Goal: Task Accomplishment & Management: Manage account settings

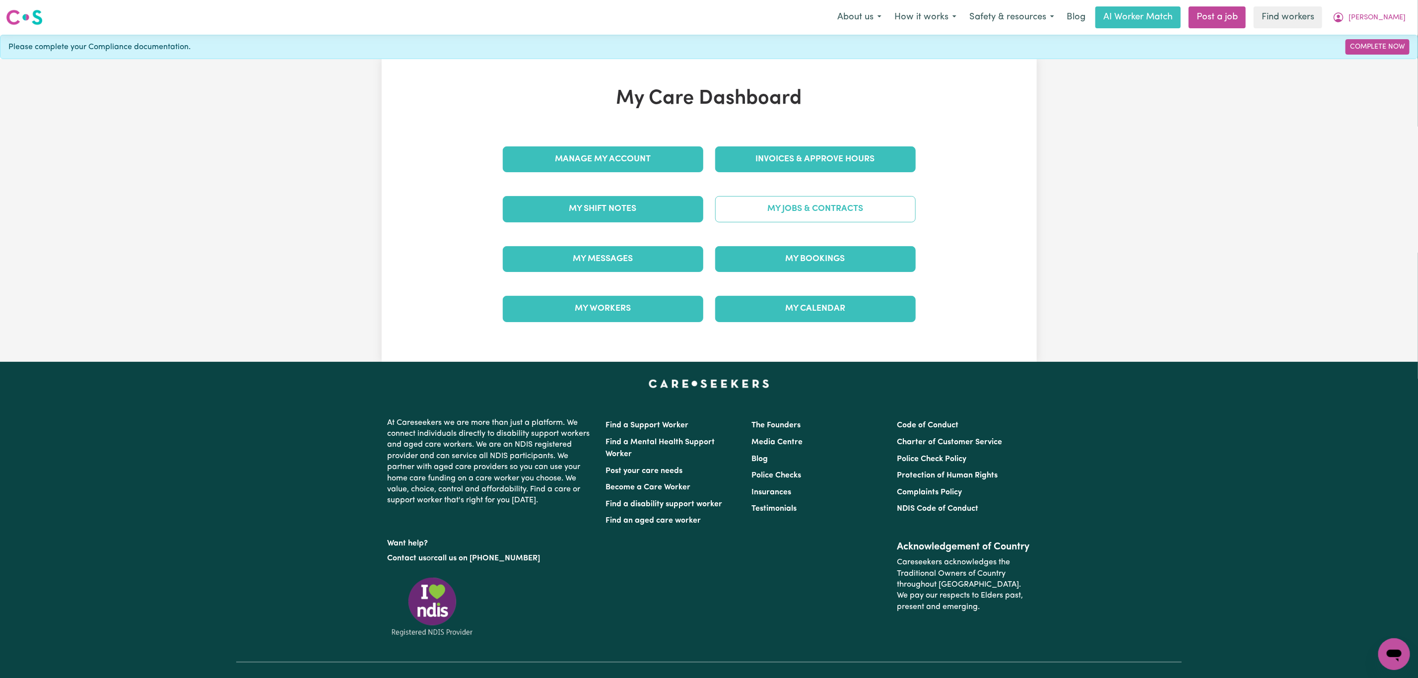
click at [790, 207] on link "My Jobs & Contracts" at bounding box center [815, 209] width 200 height 26
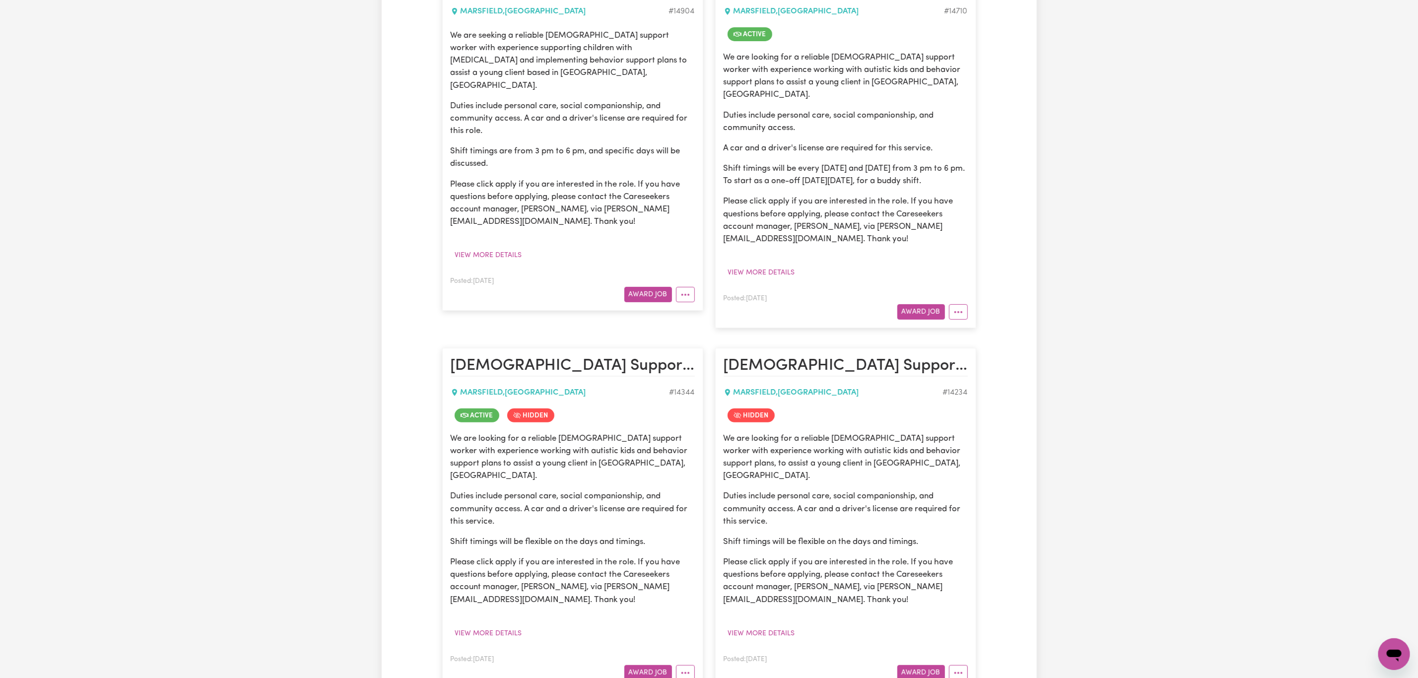
scroll to position [298, 0]
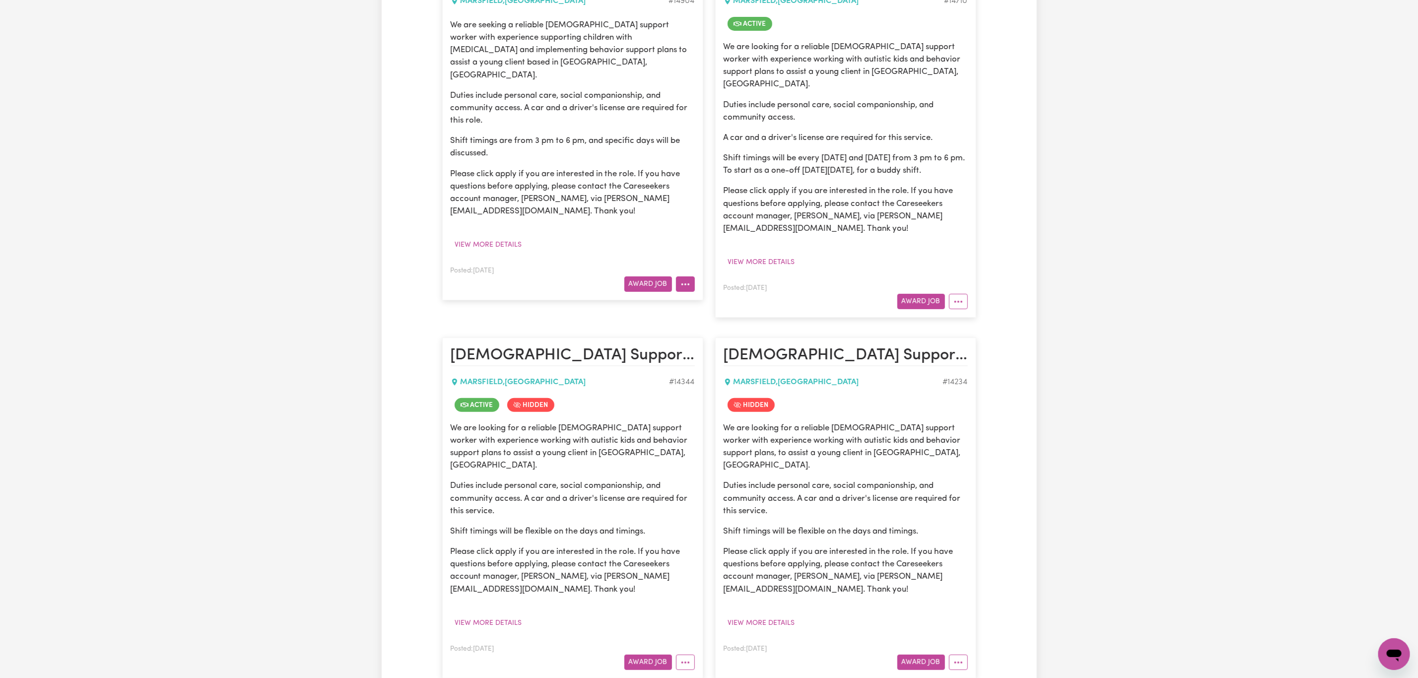
click at [687, 276] on button "More options" at bounding box center [685, 283] width 19 height 15
click at [723, 341] on link "Edit Job" at bounding box center [715, 348] width 78 height 20
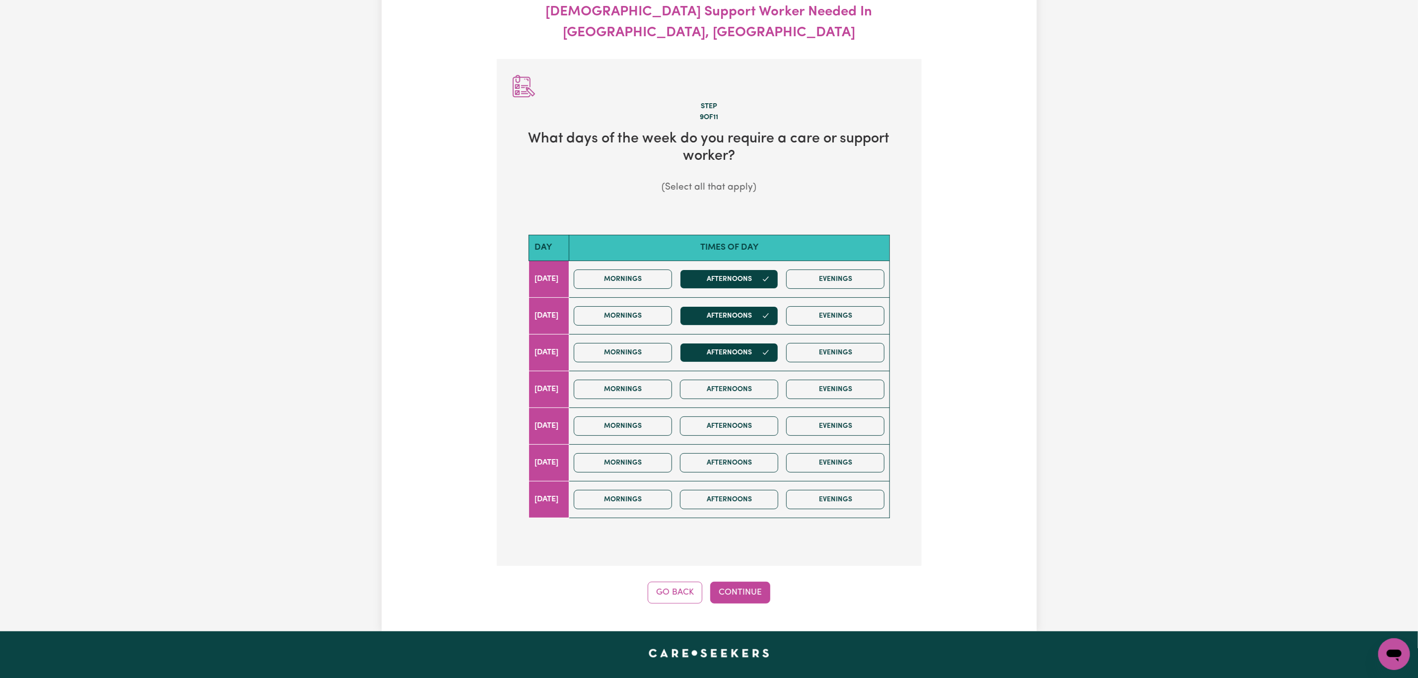
scroll to position [110, 0]
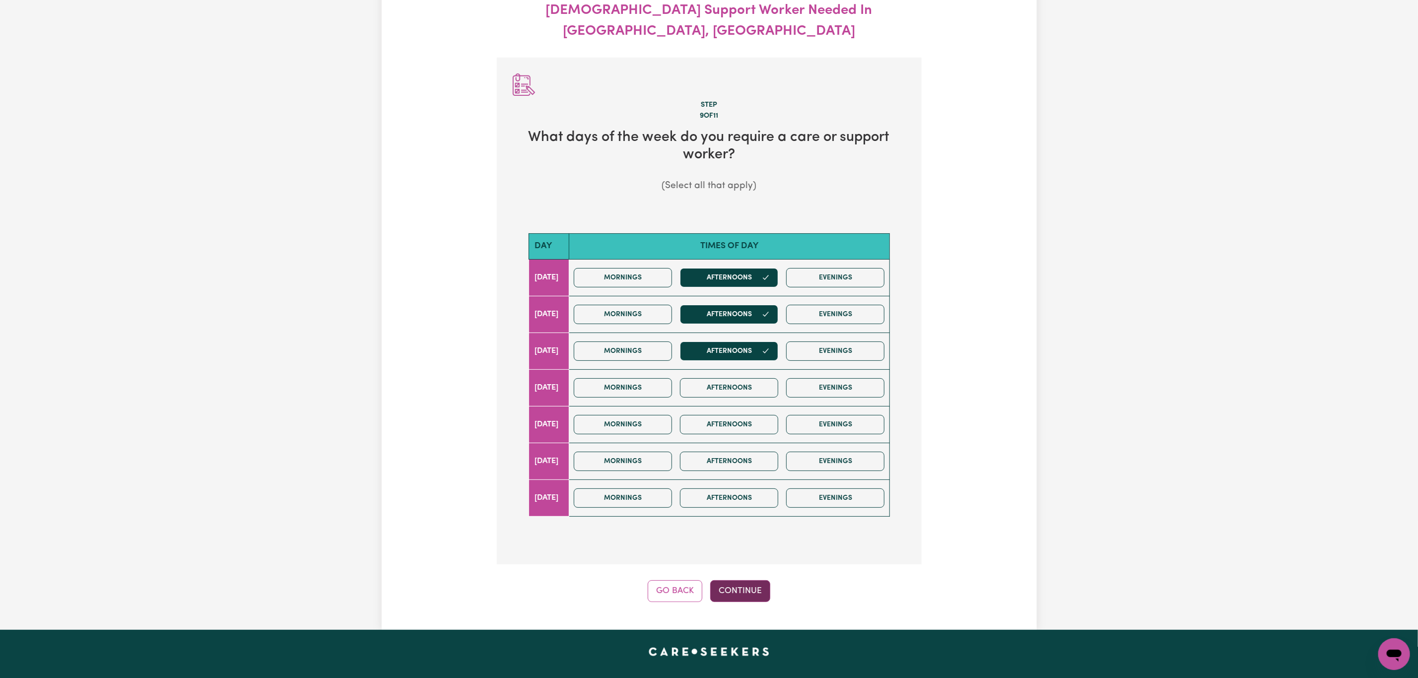
click at [755, 580] on button "Continue" at bounding box center [740, 591] width 60 height 22
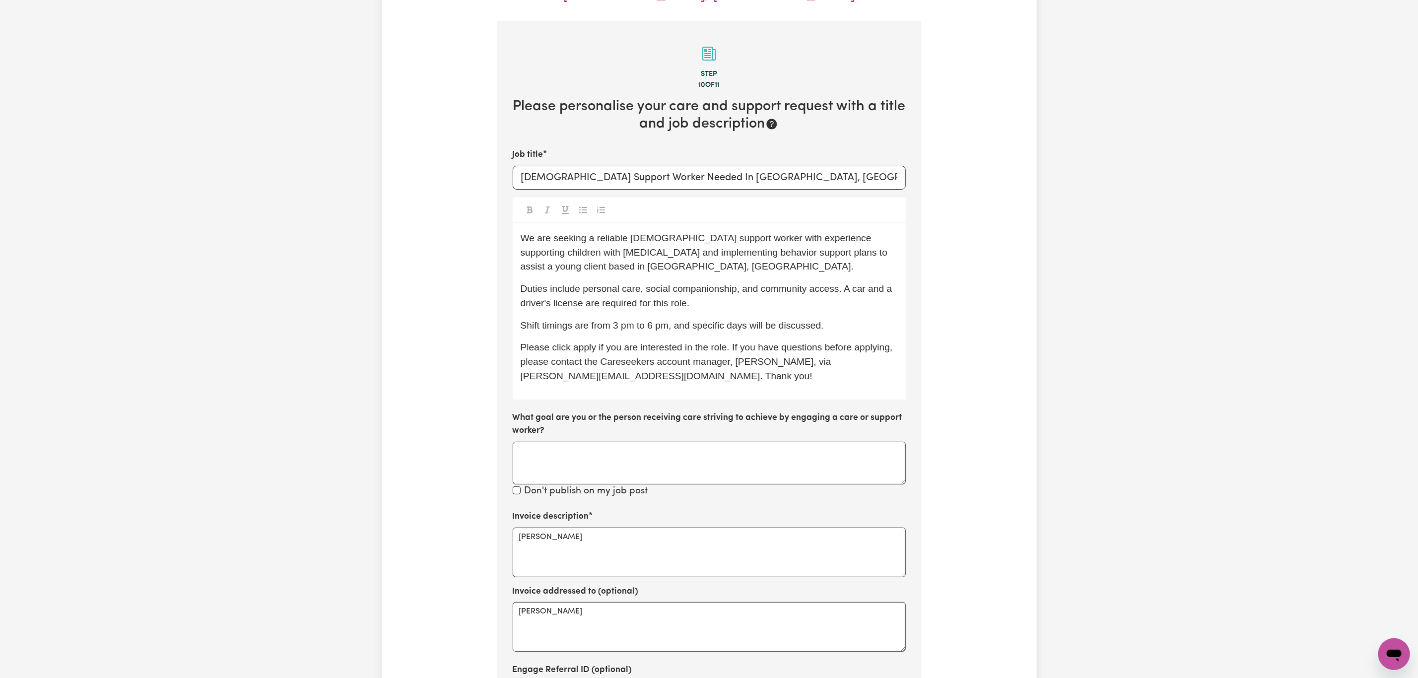
scroll to position [221, 0]
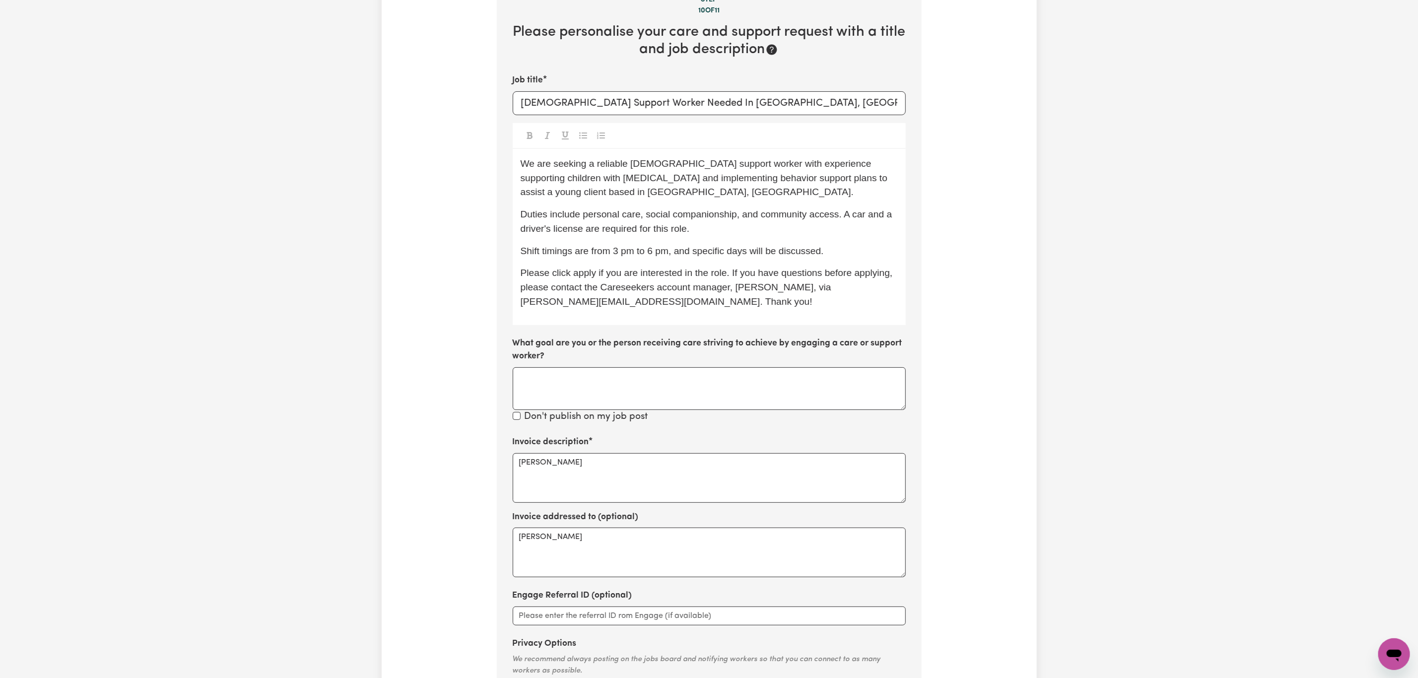
click at [791, 269] on span "Please click apply if you are interested in the role. If you have questions bef…" at bounding box center [708, 286] width 375 height 39
click at [525, 280] on span "Please click apply if you are interested in the role. If you have questions bef…" at bounding box center [708, 286] width 375 height 39
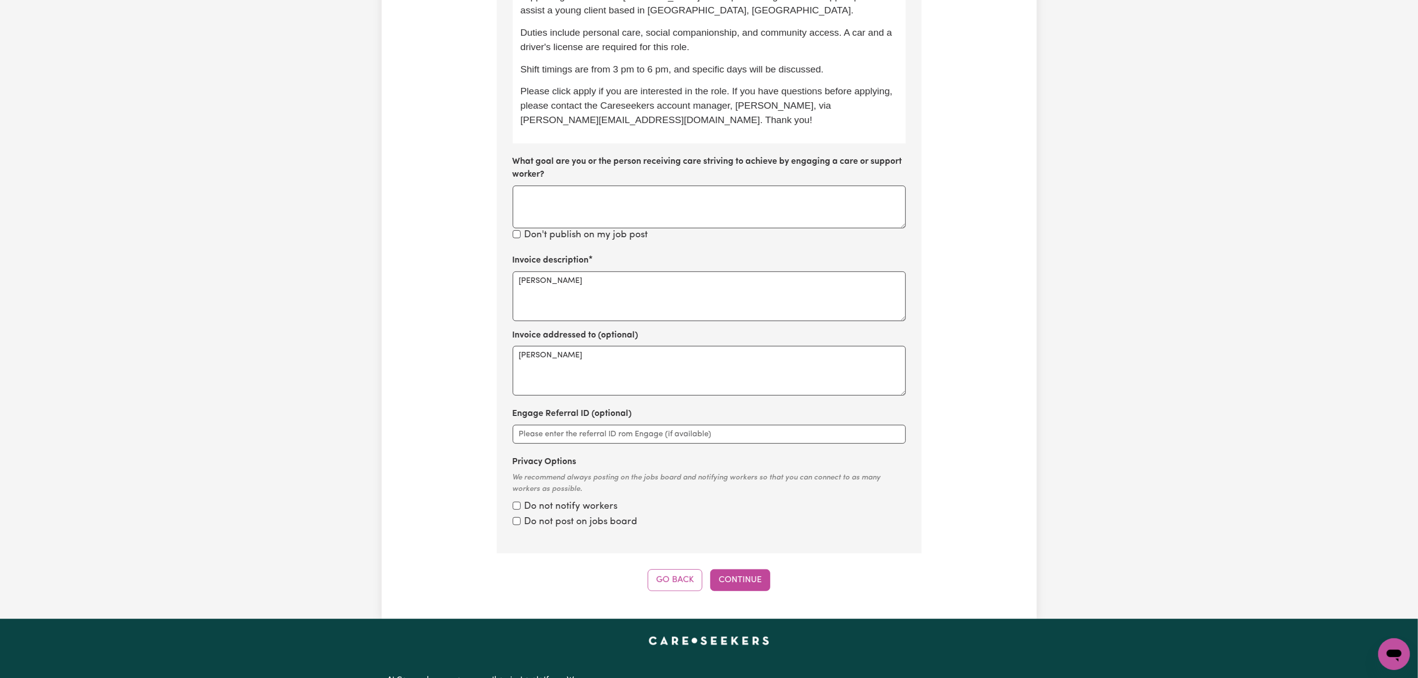
scroll to position [444, 0]
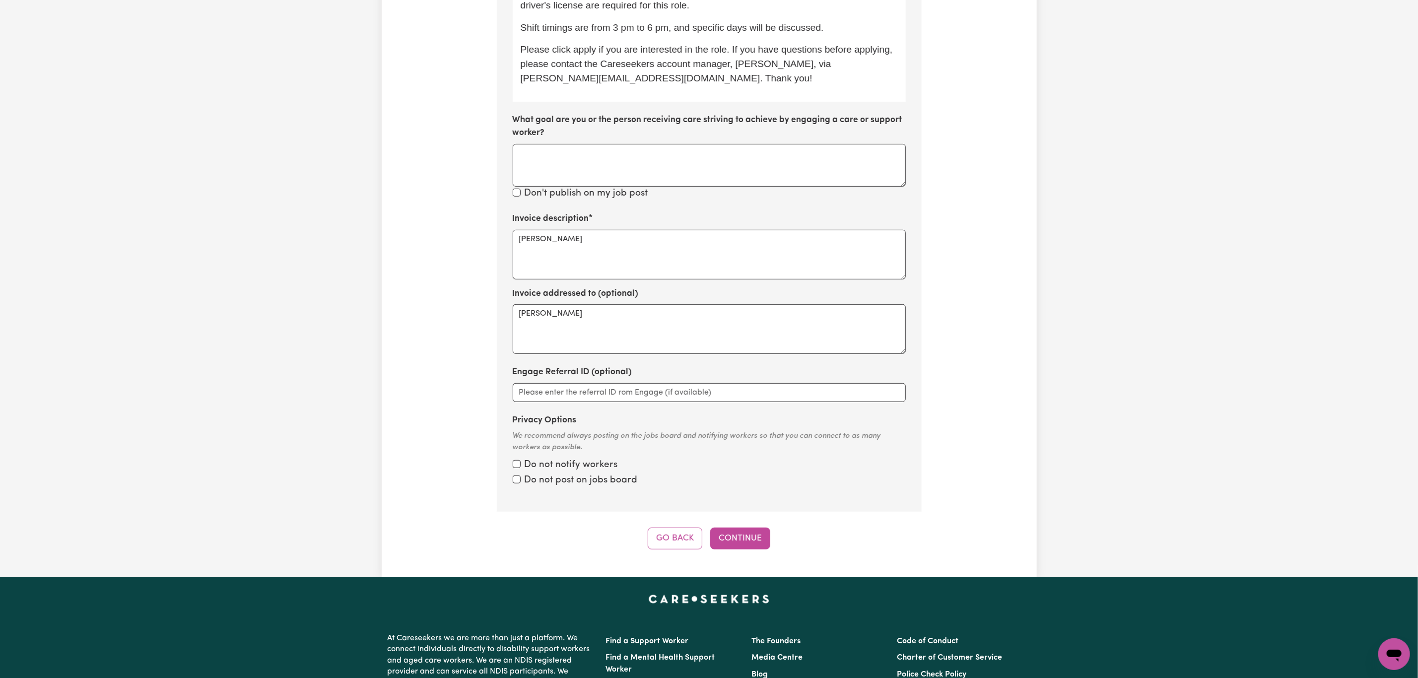
click at [739, 500] on div "Step 10 of 11 Please personalise your care and support request with a title and…" at bounding box center [709, 137] width 425 height 826
click at [747, 527] on button "Continue" at bounding box center [740, 538] width 60 height 22
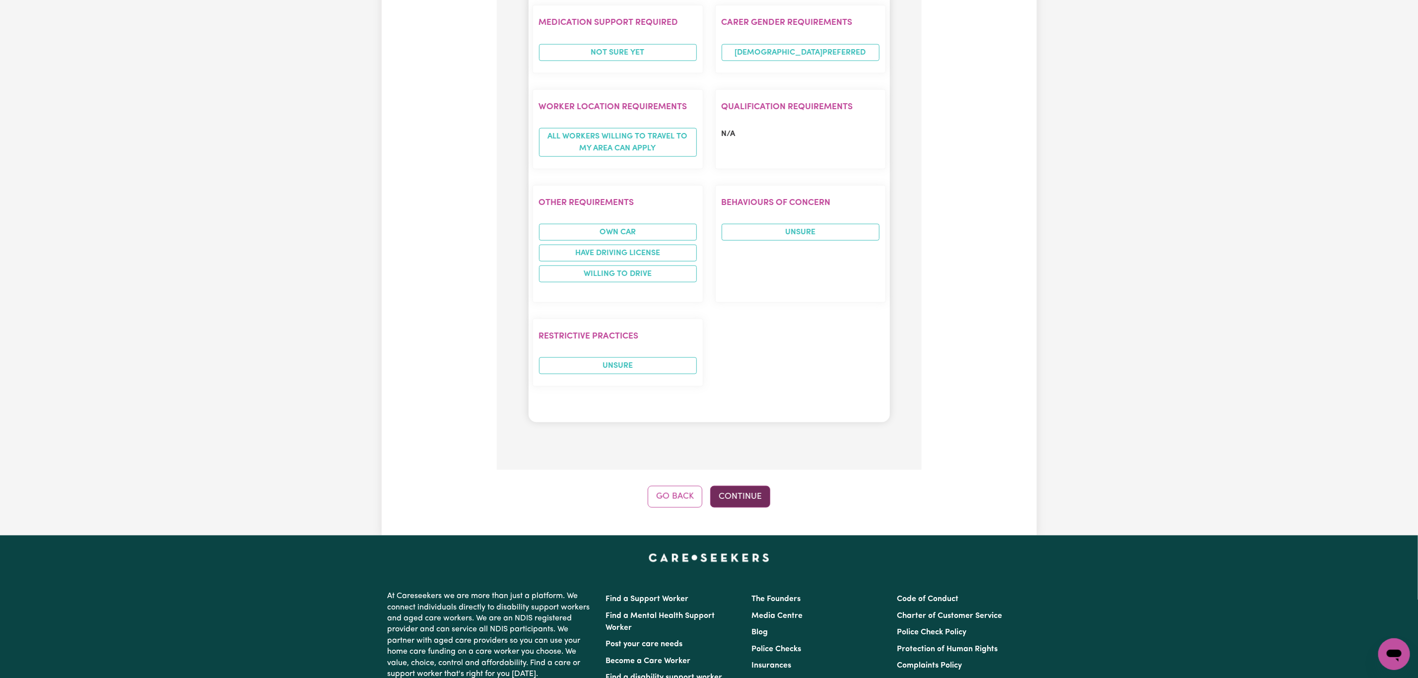
click at [749, 486] on button "Continue" at bounding box center [740, 497] width 60 height 22
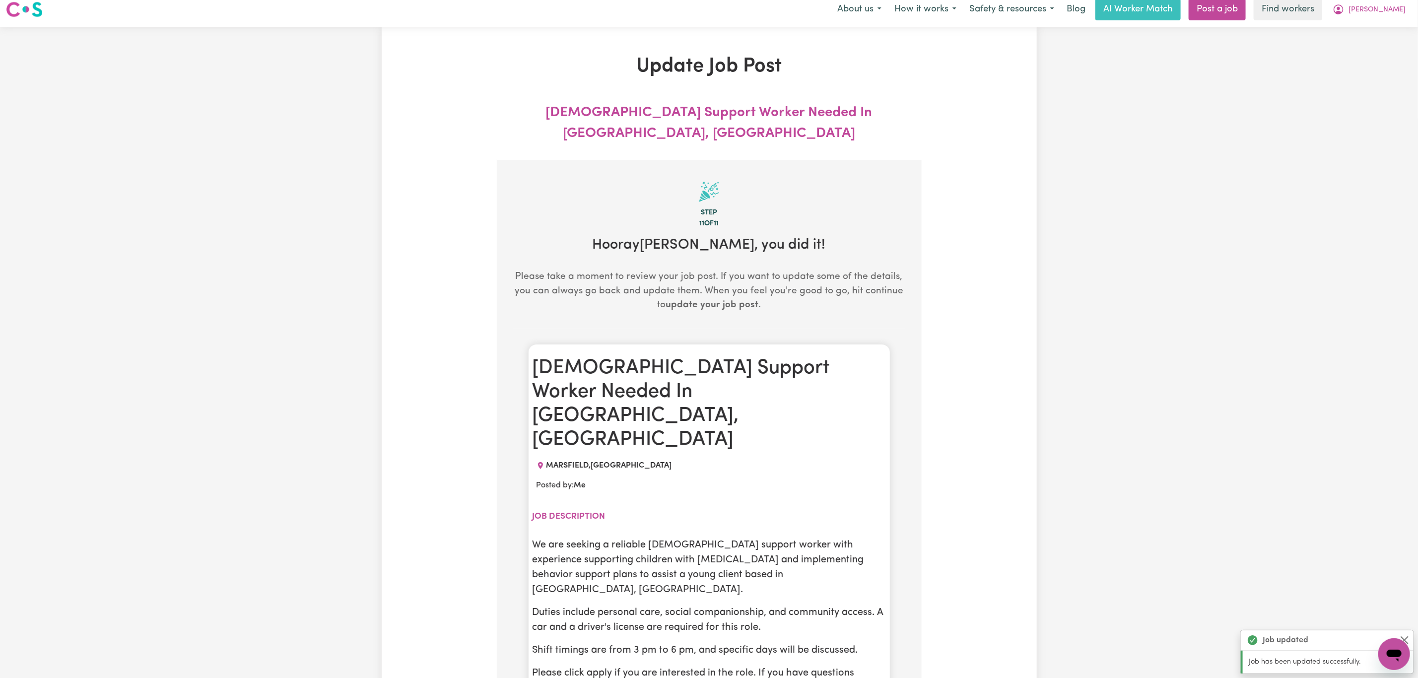
scroll to position [0, 0]
